Goal: Book appointment/travel/reservation

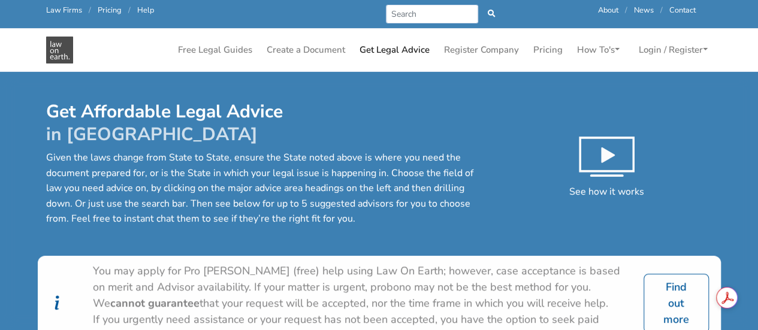
click at [299, 77] on div "Get Affordable Legal Advice in [GEOGRAPHIC_DATA] Given the laws change from Sta…" at bounding box center [379, 232] width 758 height 320
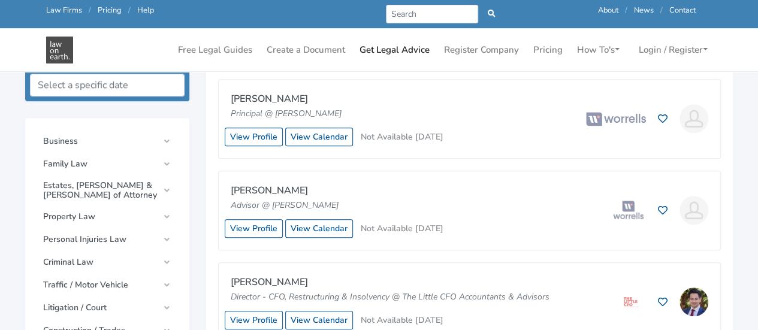
scroll to position [304, 0]
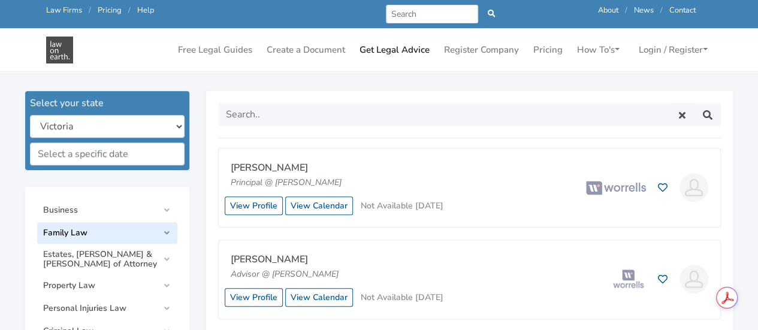
click at [117, 232] on span "Family Law" at bounding box center [100, 233] width 115 height 10
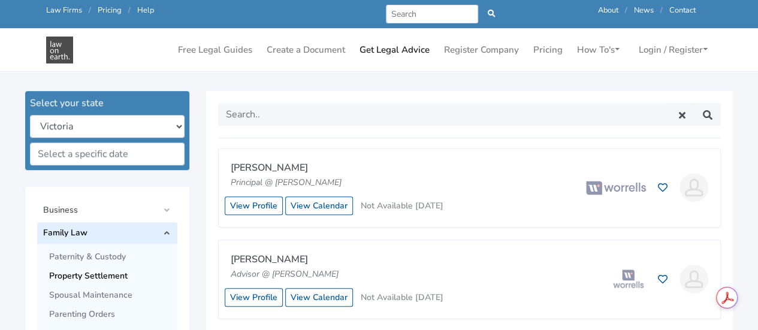
click at [100, 270] on link "Property Settlement" at bounding box center [113, 276] width 128 height 19
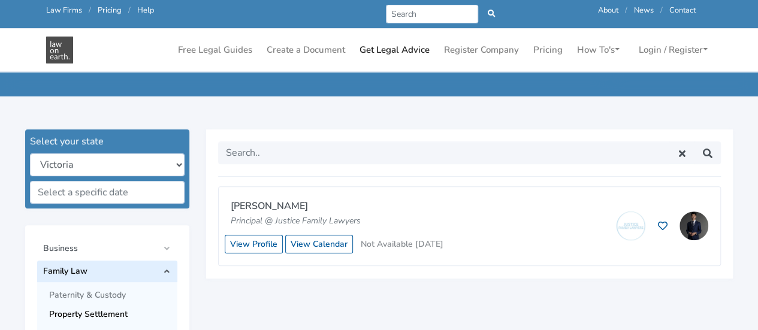
scroll to position [270, 0]
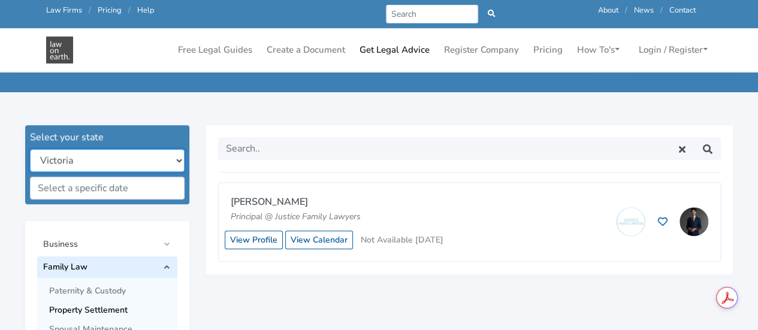
click at [164, 166] on select "New South Wales Queensland South Australia Tasmania Victoria Western Australia …" at bounding box center [107, 160] width 155 height 23
select select "all"
click at [30, 149] on select "New South Wales Queensland South Australia Tasmania Victoria Western Australia …" at bounding box center [107, 160] width 155 height 23
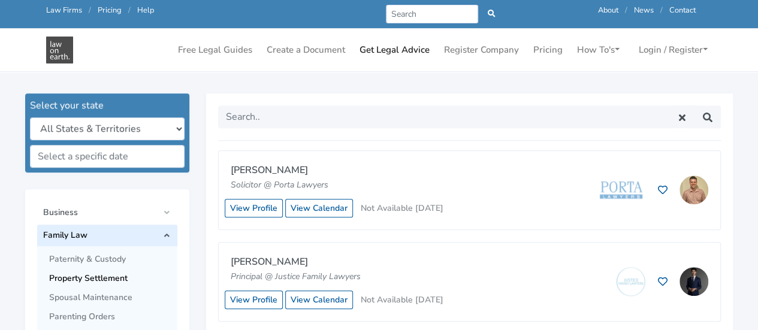
scroll to position [306, 0]
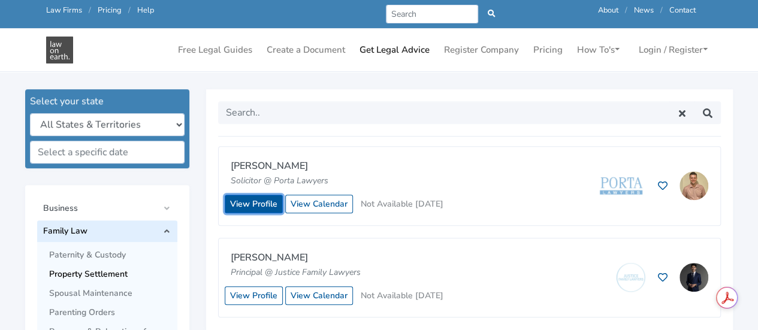
click at [267, 202] on link "View Profile" at bounding box center [254, 204] width 58 height 19
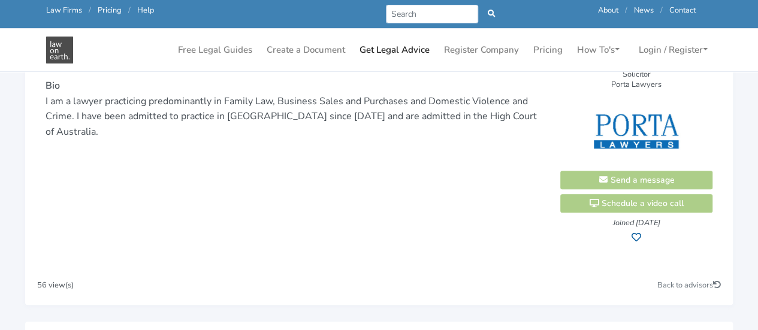
scroll to position [230, 0]
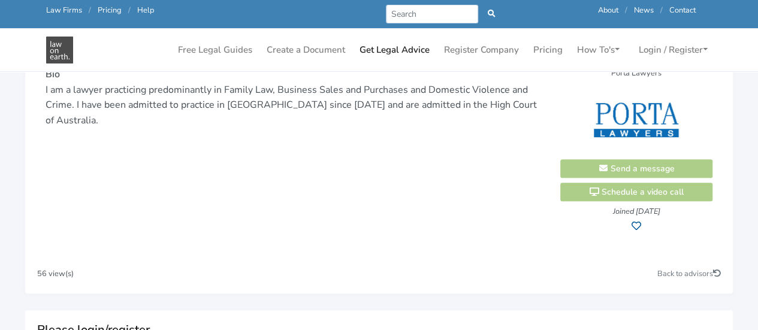
click at [641, 167] on div "Bailey Eustace Solicitor Porta Lawyers Send a message Schedule a video call Joi…" at bounding box center [636, 100] width 171 height 276
click at [624, 167] on div "Bailey Eustace Solicitor Porta Lawyers Send a message Schedule a video call Joi…" at bounding box center [636, 100] width 171 height 276
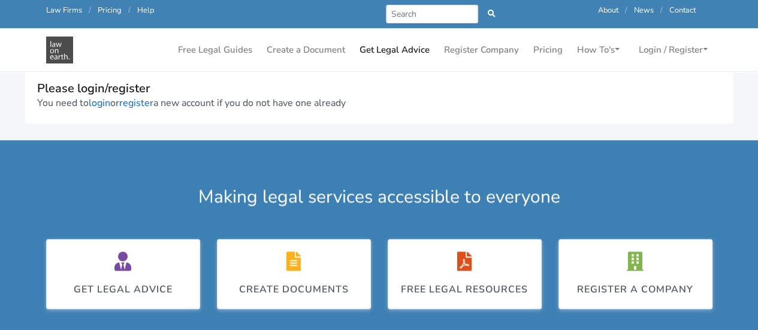
scroll to position [470, 0]
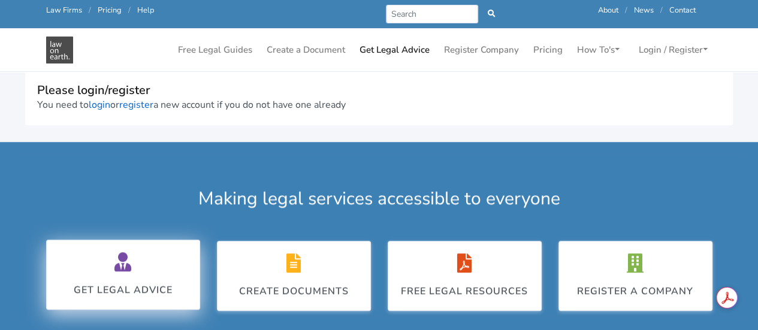
click at [125, 252] on icon at bounding box center [122, 261] width 17 height 19
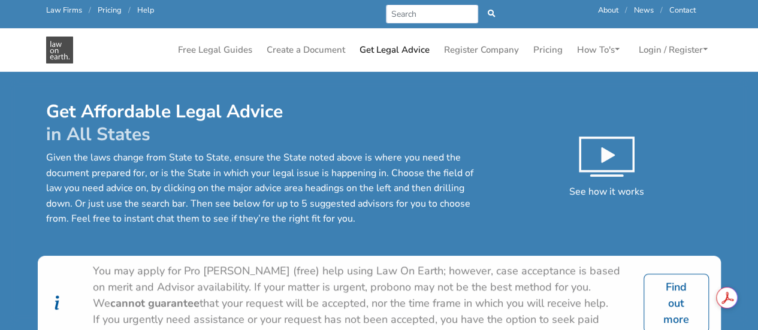
click at [160, 212] on p "Given the laws change from State to State, ensure the State noted above is wher…" at bounding box center [265, 188] width 439 height 77
click at [666, 47] on link "Login / Register" at bounding box center [673, 49] width 78 height 23
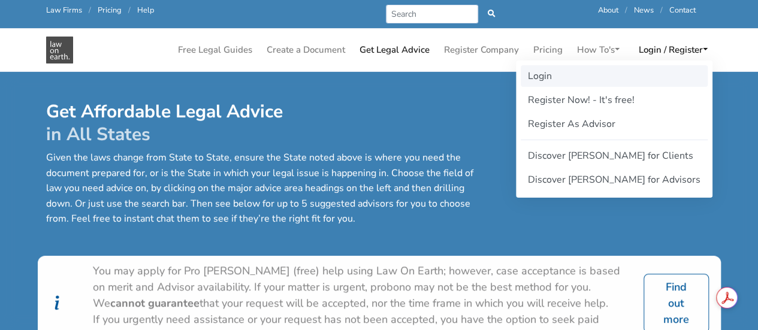
click at [588, 77] on link "Login" at bounding box center [614, 76] width 187 height 22
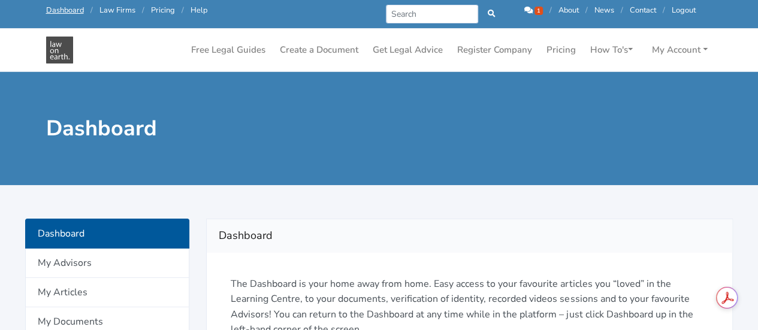
click at [524, 10] on icon at bounding box center [528, 11] width 8 height 8
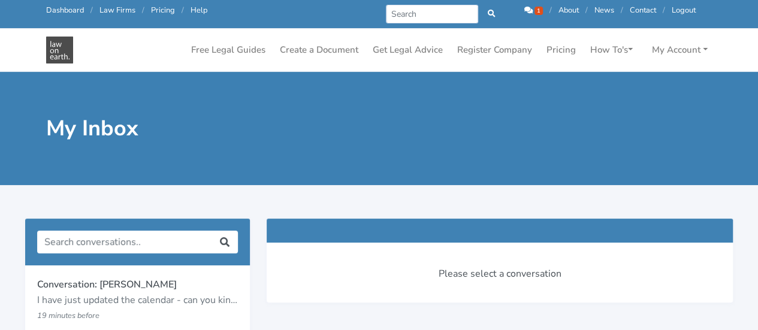
click at [535, 8] on span "1" at bounding box center [538, 11] width 8 height 8
click at [385, 180] on div "My Inbox" at bounding box center [379, 128] width 758 height 113
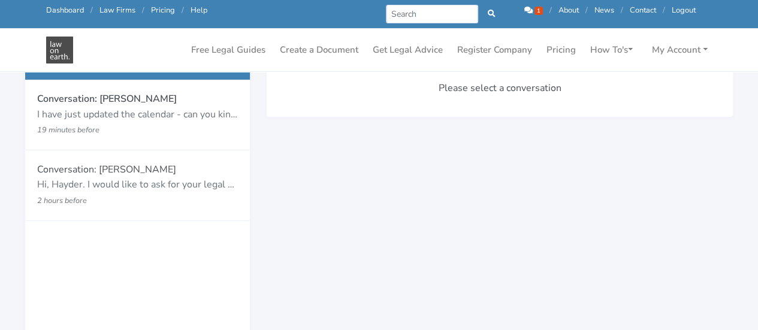
scroll to position [154, 0]
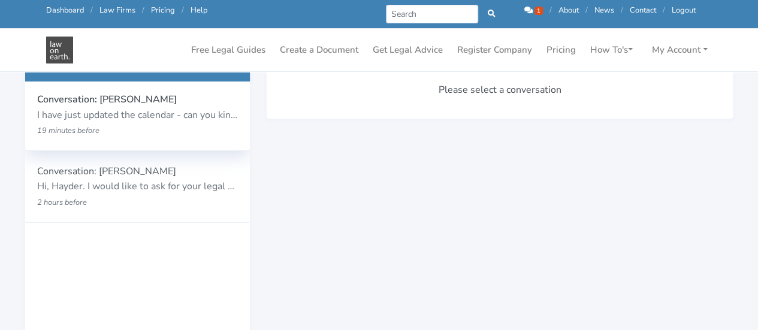
click at [116, 125] on p "19 minutes before" at bounding box center [119, 131] width 165 height 16
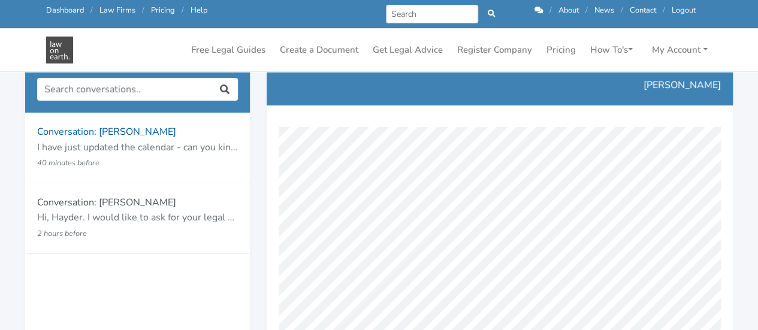
scroll to position [110, 0]
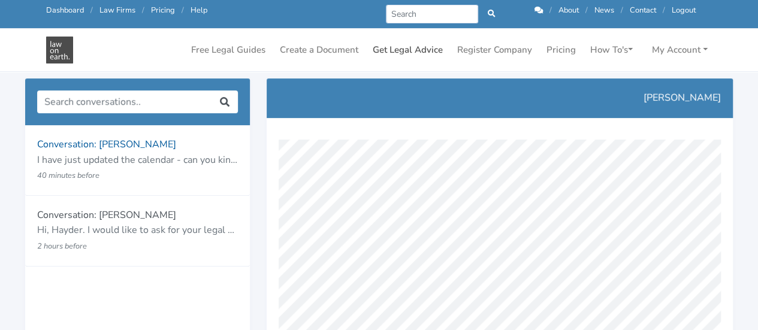
click at [396, 51] on link "Get Legal Advice" at bounding box center [408, 49] width 80 height 23
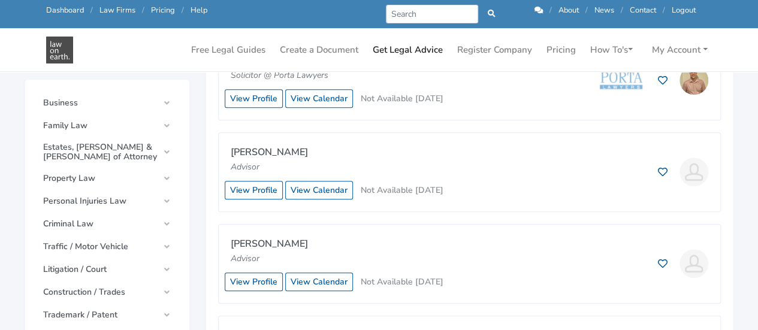
scroll to position [417, 0]
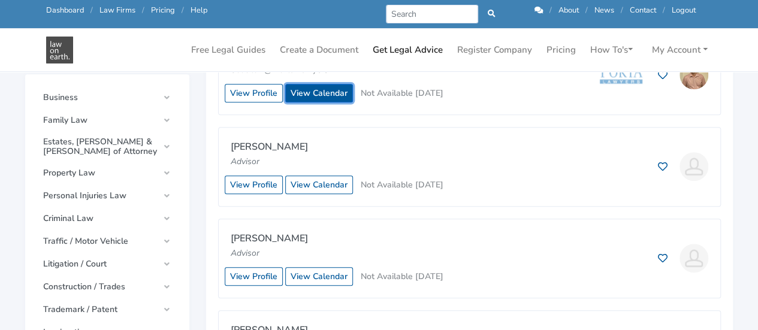
click at [316, 89] on link "View Calendar" at bounding box center [319, 93] width 68 height 19
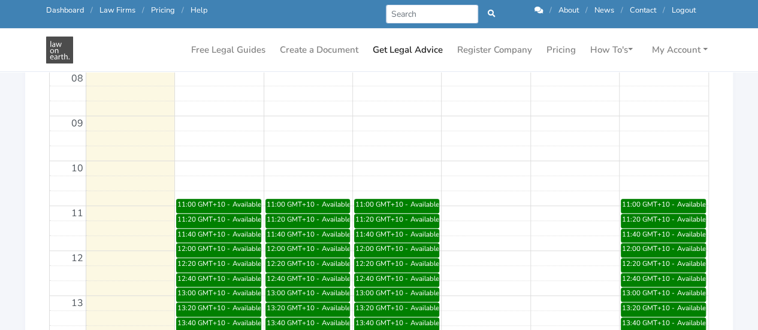
scroll to position [442, 0]
